Goal: Information Seeking & Learning: Find specific fact

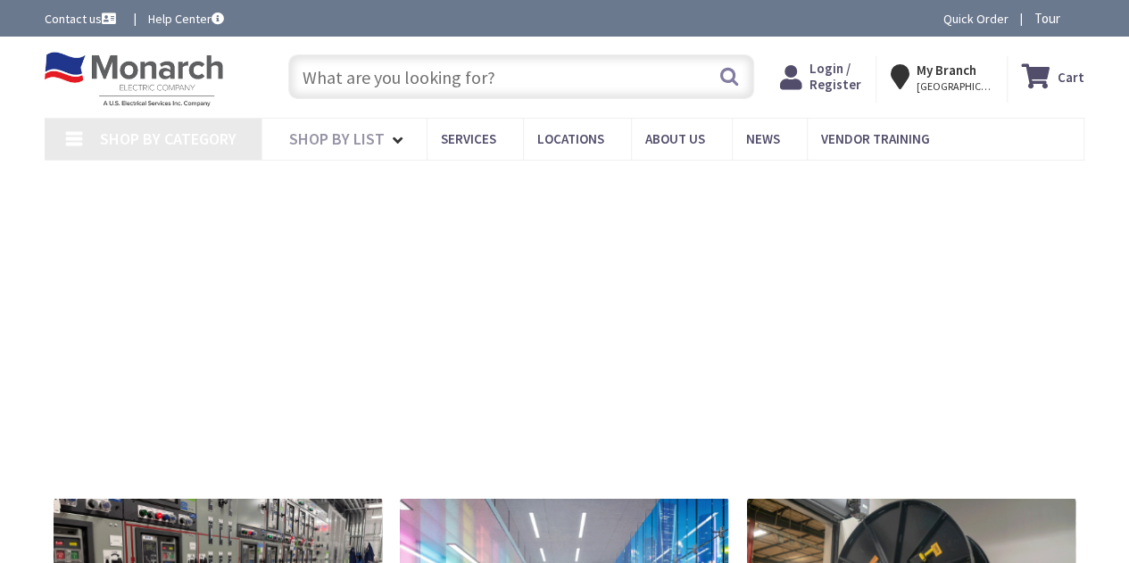
click at [384, 95] on input "text" at bounding box center [521, 76] width 466 height 45
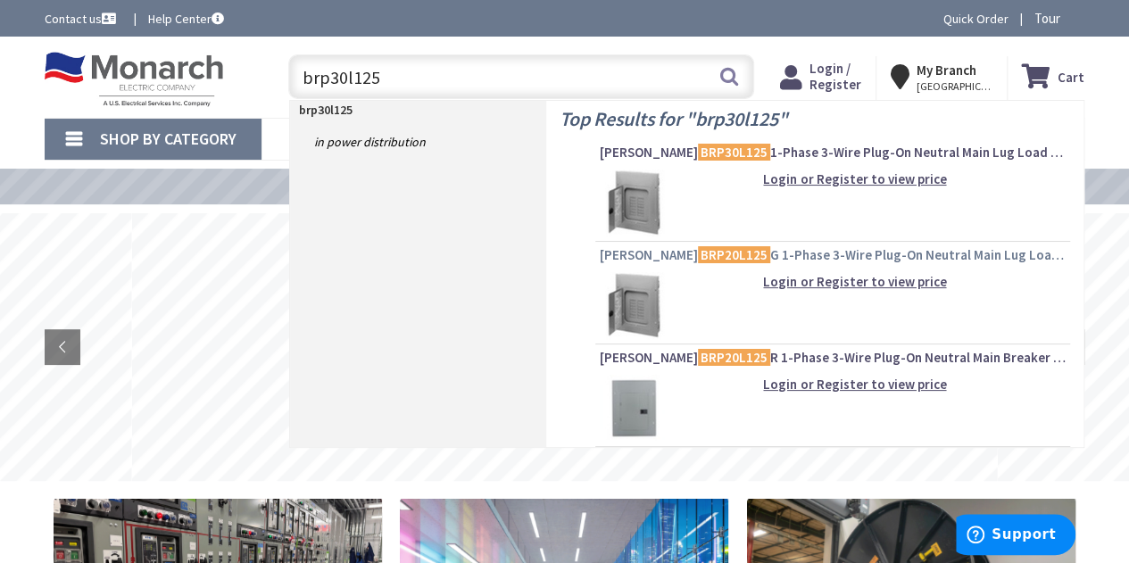
type input "brp30l125"
click at [752, 255] on span "[PERSON_NAME] BRP20L125 G 1-Phase 3-Wire Plug-On Neutral Main Lug Load Center 4…" at bounding box center [833, 255] width 466 height 18
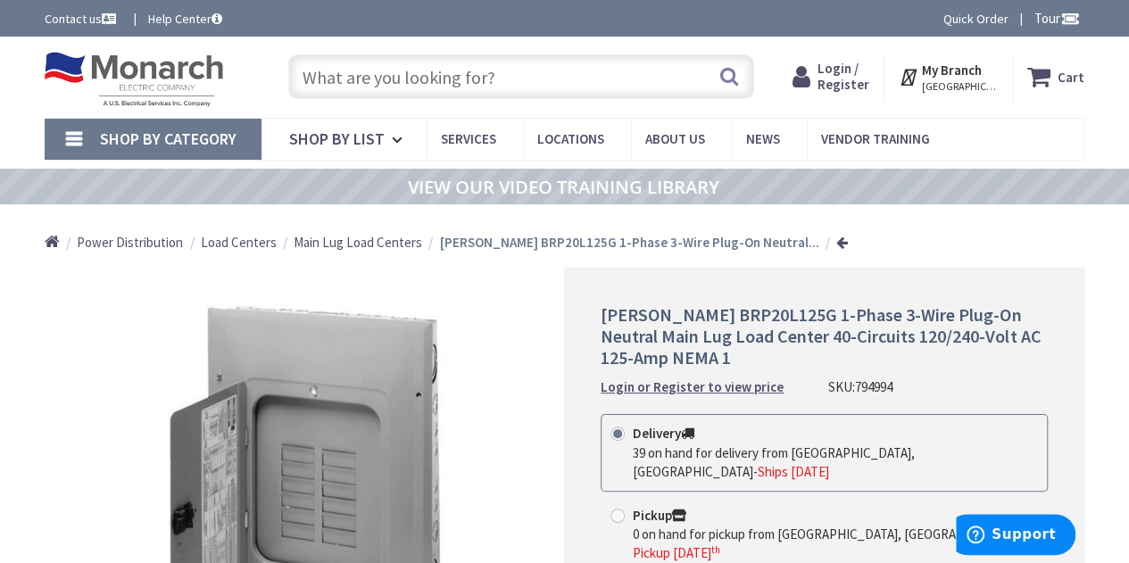
click at [425, 83] on input "text" at bounding box center [521, 76] width 466 height 45
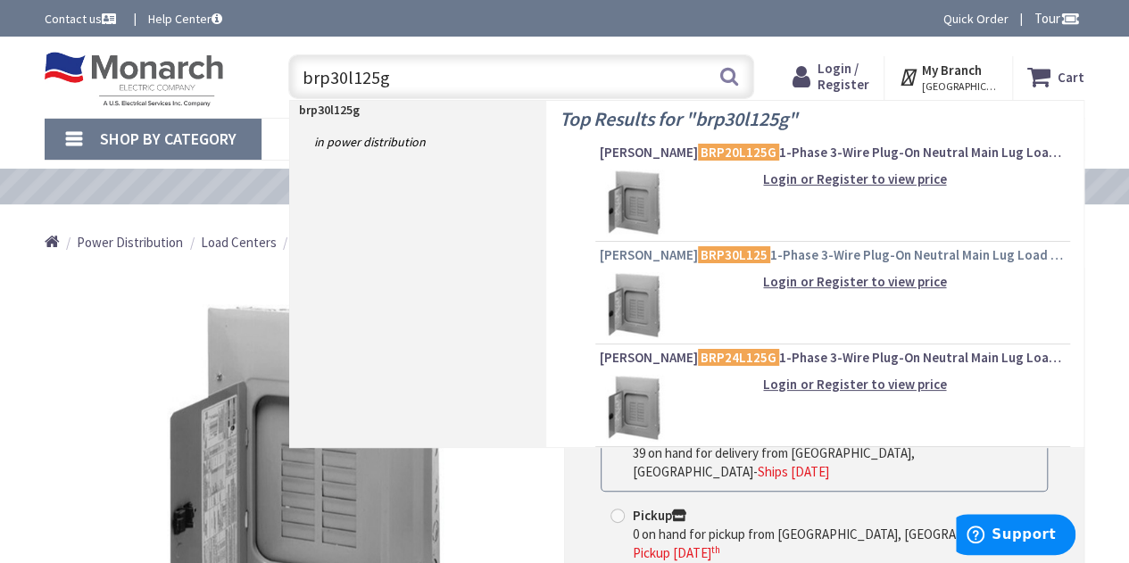
type input "brp30l125g"
click at [698, 252] on mark "BRP30L125" at bounding box center [734, 255] width 72 height 22
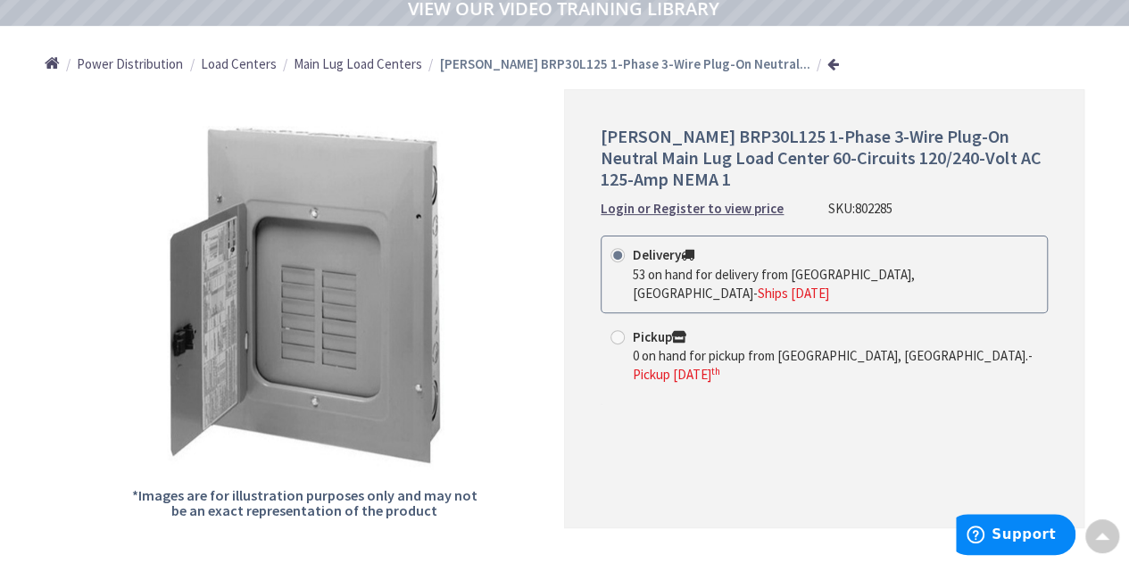
scroll to position [178, 0]
click at [675, 129] on span "Eaton BRP30L125 1-Phase 3-Wire Plug-On Neutral Main Lug Load Center 60-Circuits…" at bounding box center [821, 158] width 440 height 65
copy span "BRP30L125"
